Goal: Task Accomplishment & Management: Use online tool/utility

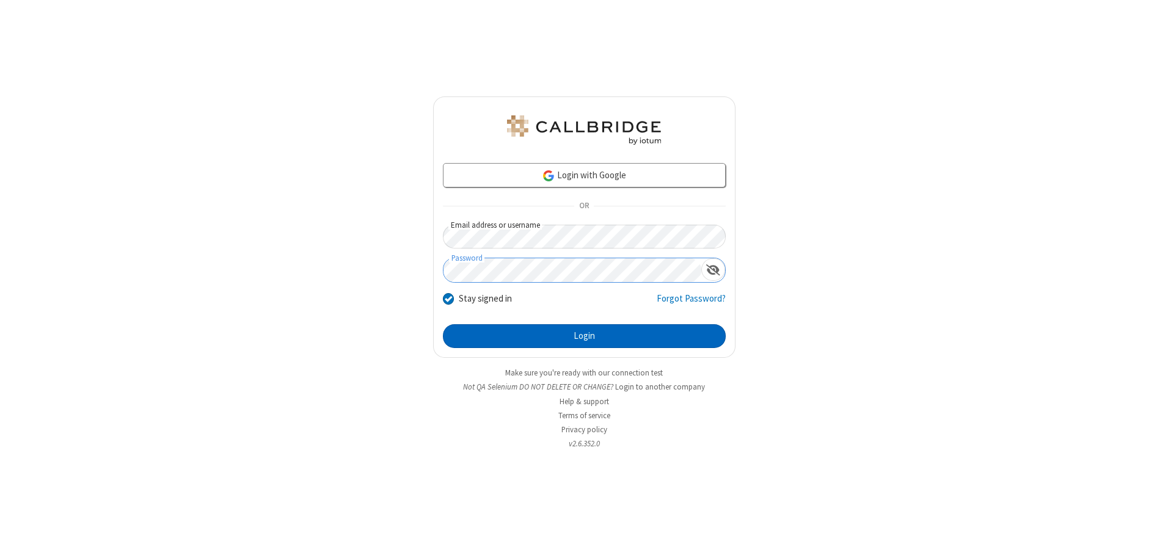
click at [584, 336] on button "Login" at bounding box center [584, 336] width 283 height 24
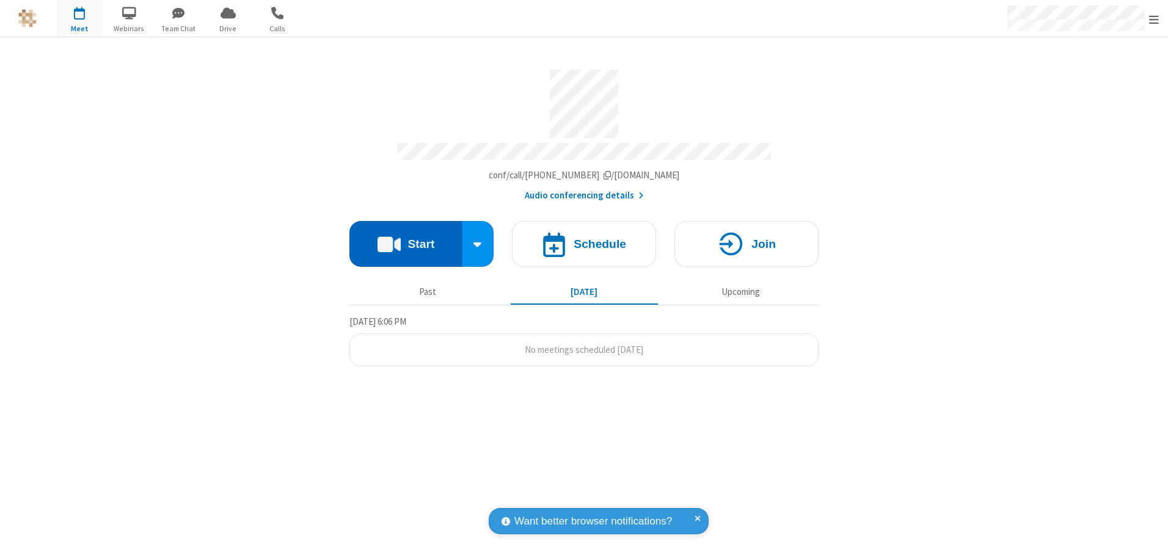
click at [406, 239] on button "Start" at bounding box center [405, 244] width 113 height 46
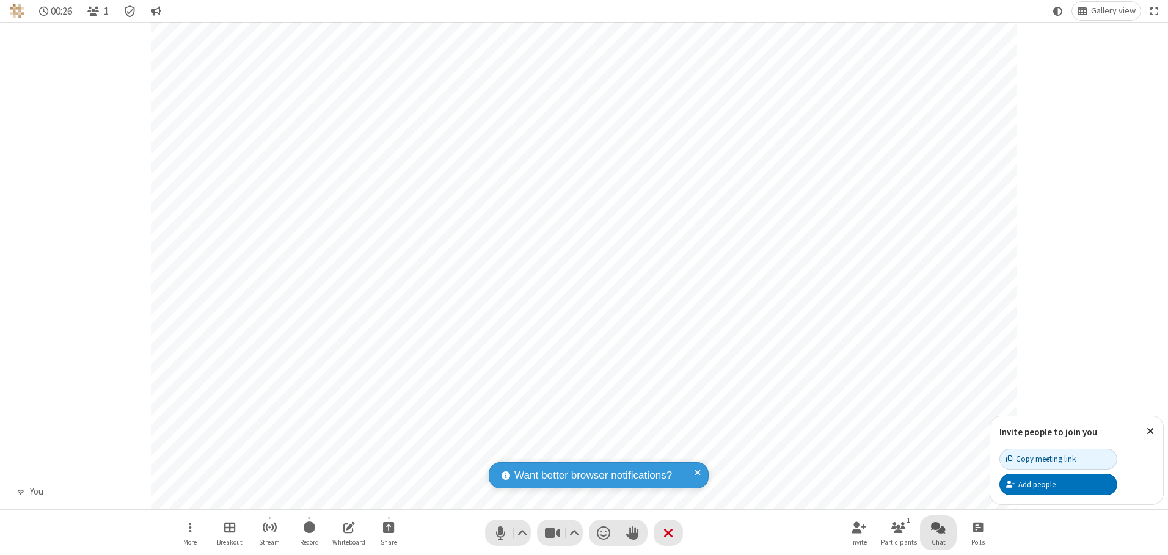
click at [938, 527] on span "Open chat" at bounding box center [938, 527] width 15 height 15
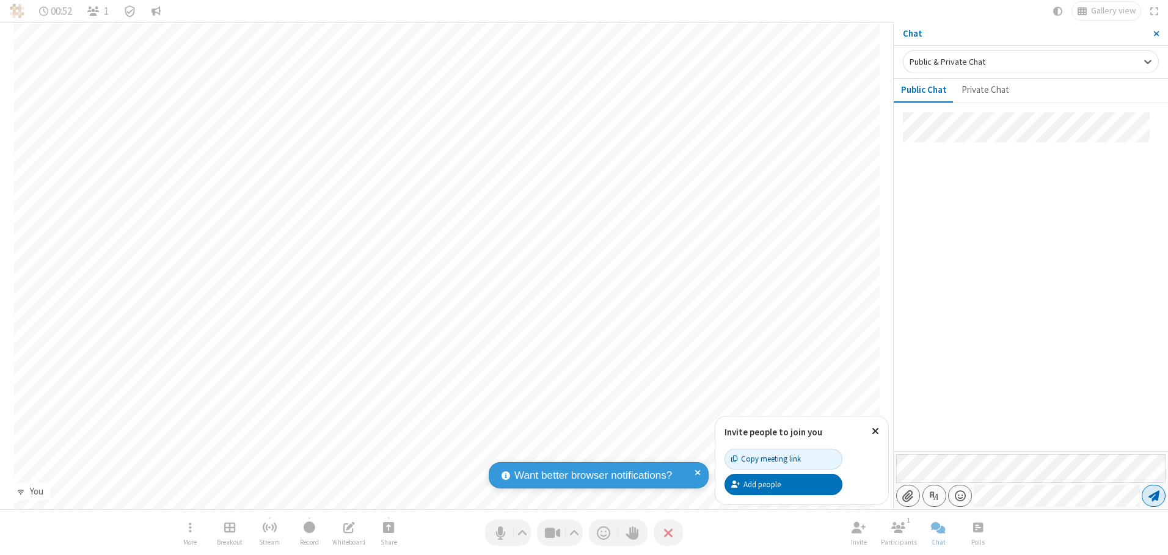
click at [1153, 496] on span "Send message" at bounding box center [1153, 496] width 11 height 12
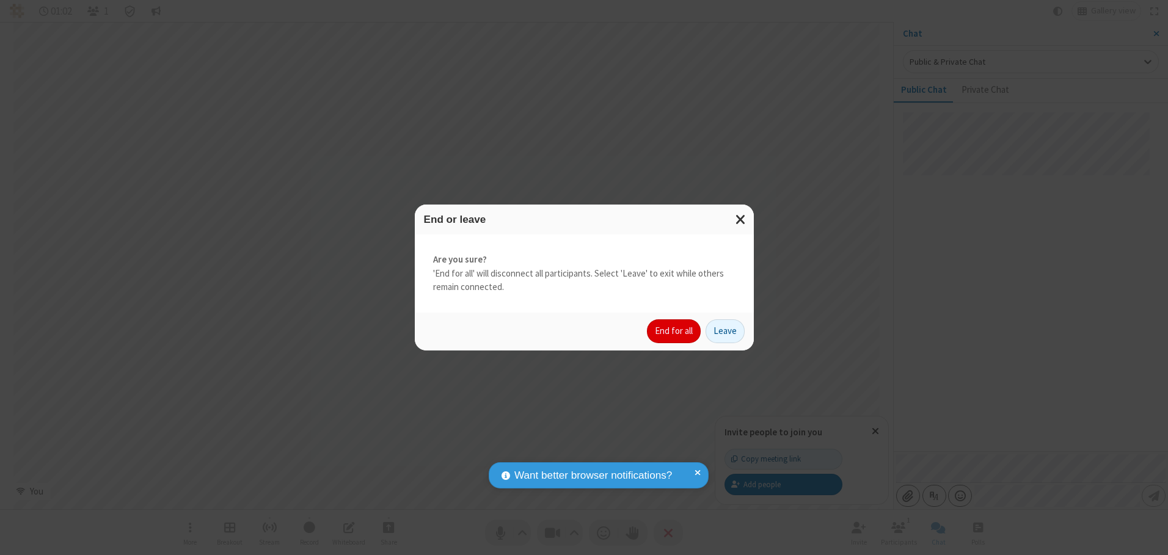
click at [674, 331] on button "End for all" at bounding box center [674, 331] width 54 height 24
